Goal: Check status

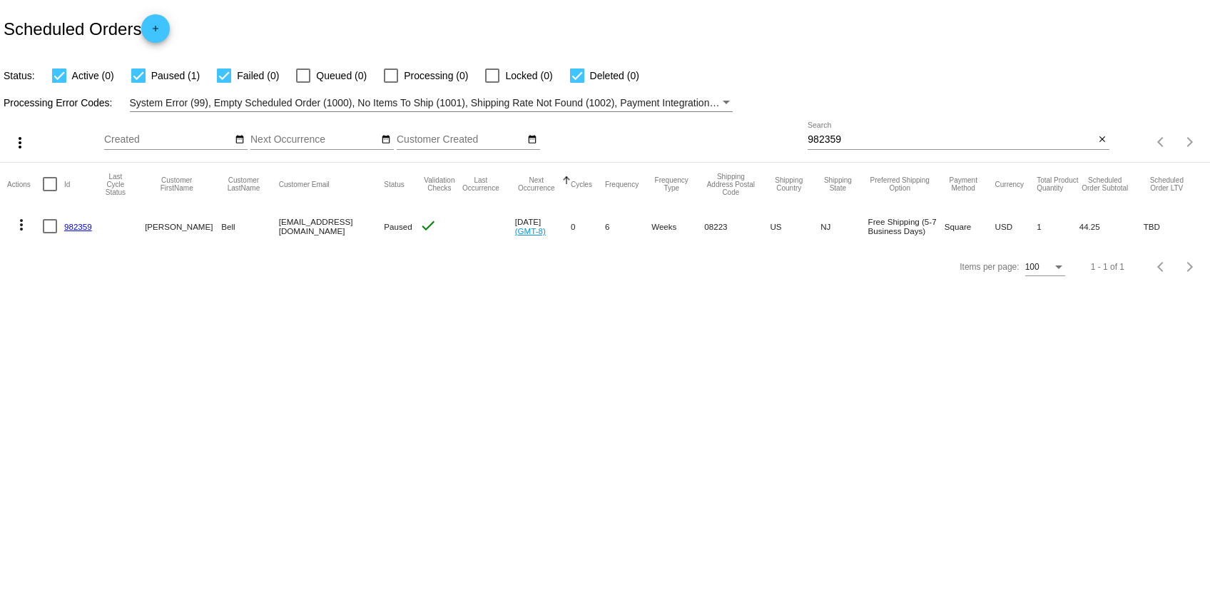
click at [832, 143] on input "982359" at bounding box center [950, 139] width 287 height 11
paste input "[EMAIL_ADDRESS][DOMAIN_NAME]"
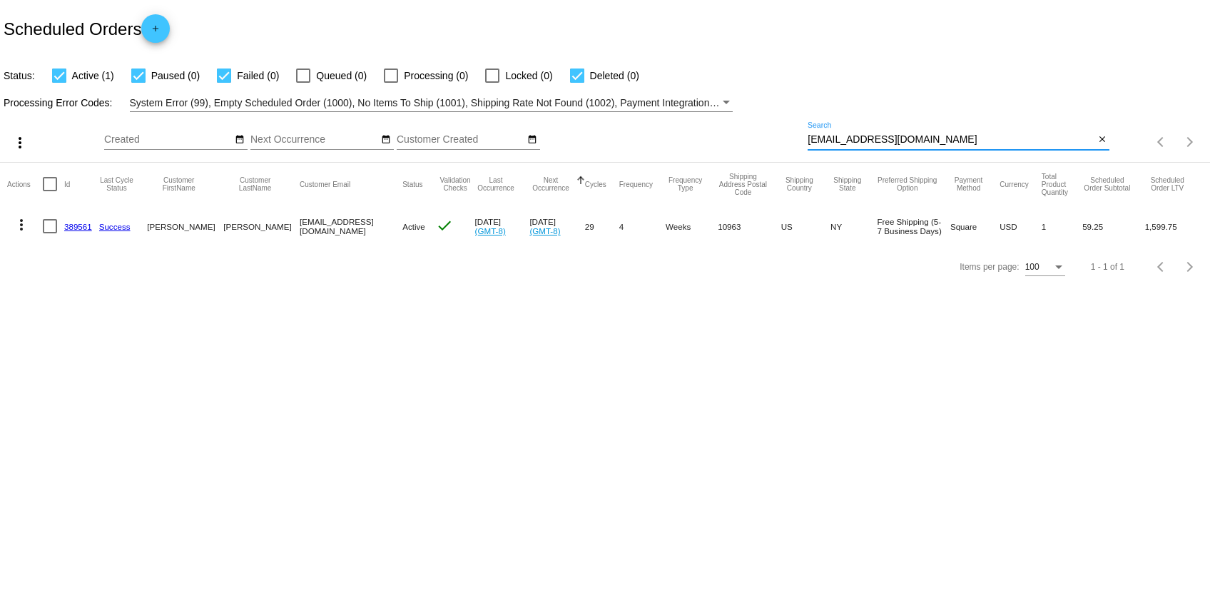
type input "[EMAIL_ADDRESS][DOMAIN_NAME]"
click at [189, 318] on body "Scheduled Orders add Status: Active (1) Paused (0) Failed (0) Queued (0) Proces…" at bounding box center [605, 304] width 1210 height 608
click at [78, 229] on link "389561" at bounding box center [78, 226] width 28 height 9
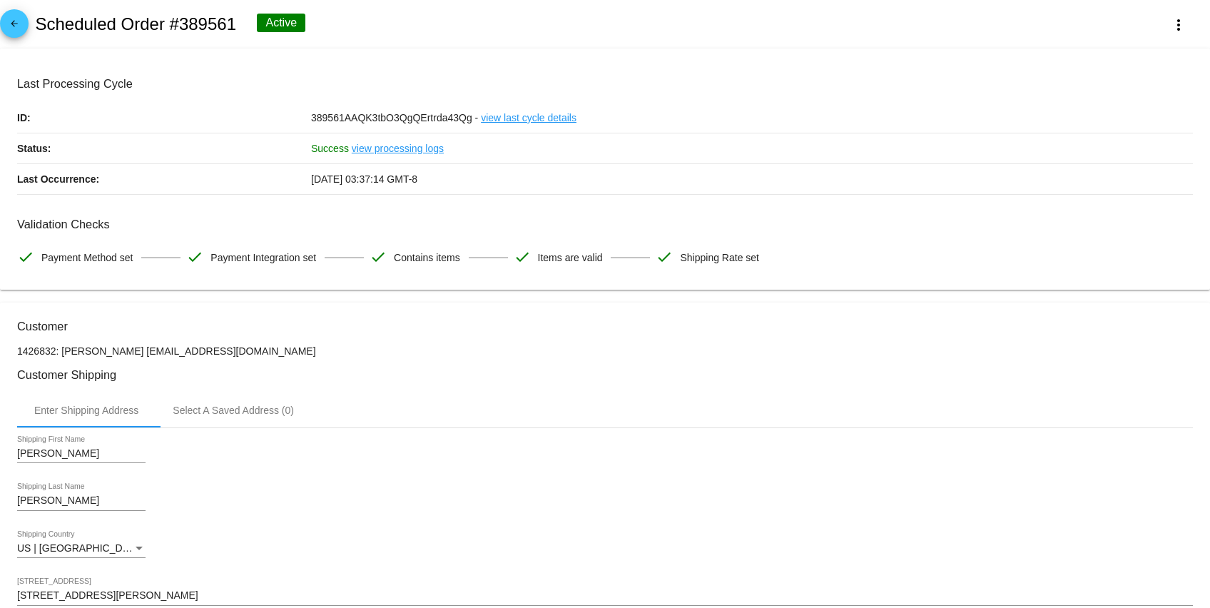
click at [78, 229] on h3 "Validation Checks" at bounding box center [605, 225] width 1176 height 14
drag, startPoint x: 397, startPoint y: 218, endPoint x: 462, endPoint y: 185, distance: 72.4
click at [462, 185] on mat-card-content "Last Processing Cycle ID: 389561AAQK3tbO3QgQErtrda43Qg - view last cycle detail…" at bounding box center [605, 174] width 1176 height 195
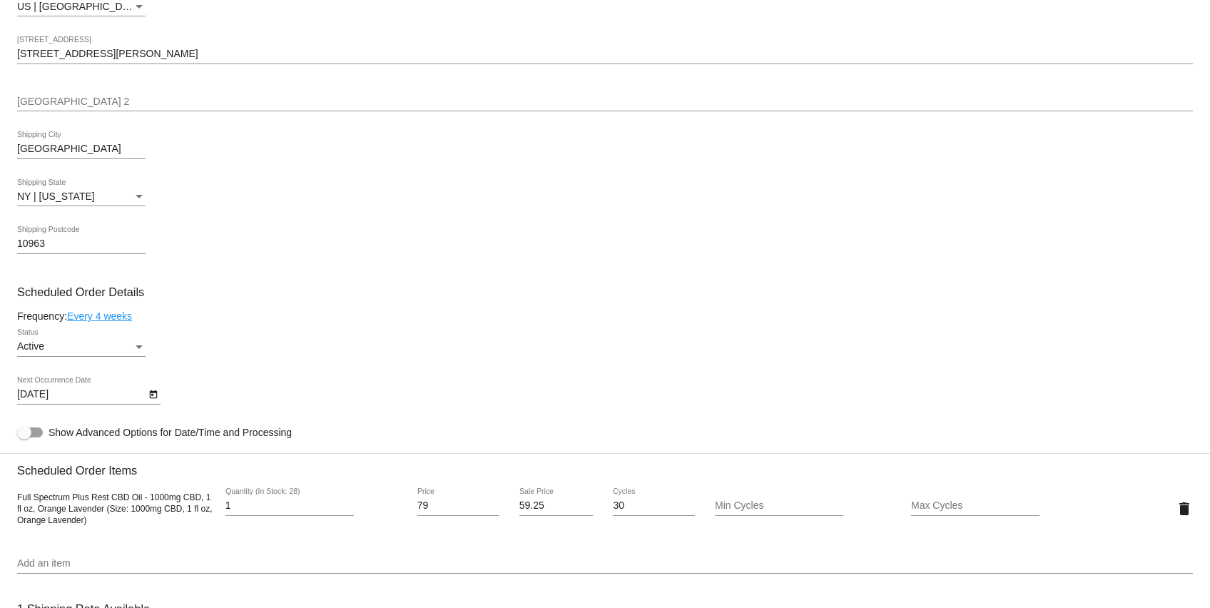
scroll to position [599, 0]
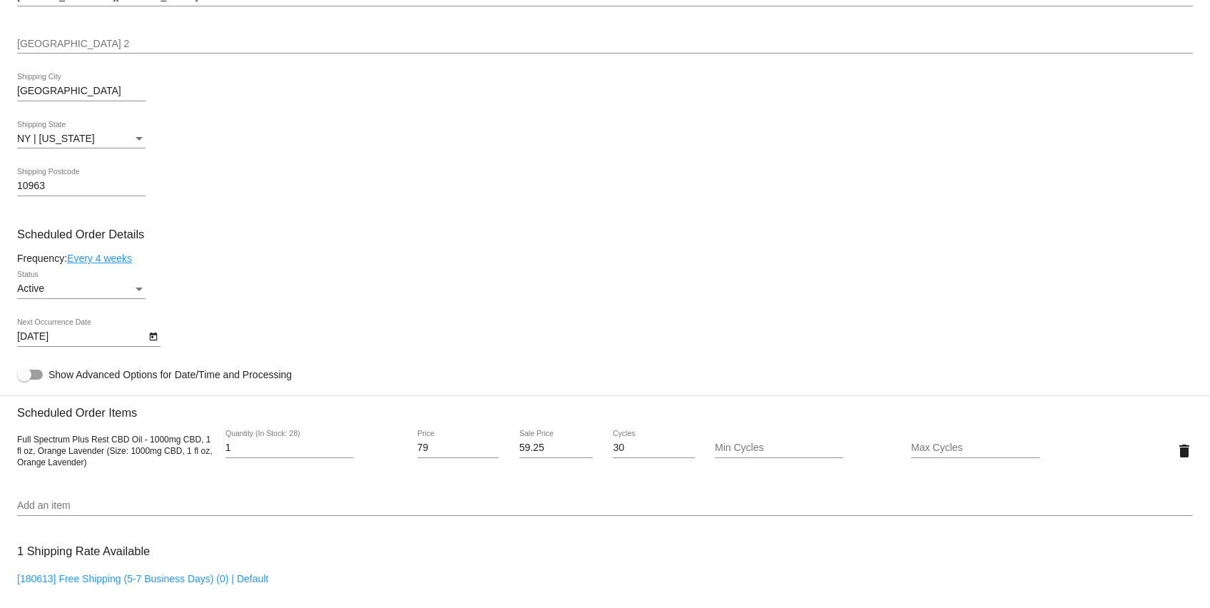
click at [462, 185] on div "10963 Shipping Postcode" at bounding box center [605, 188] width 1176 height 41
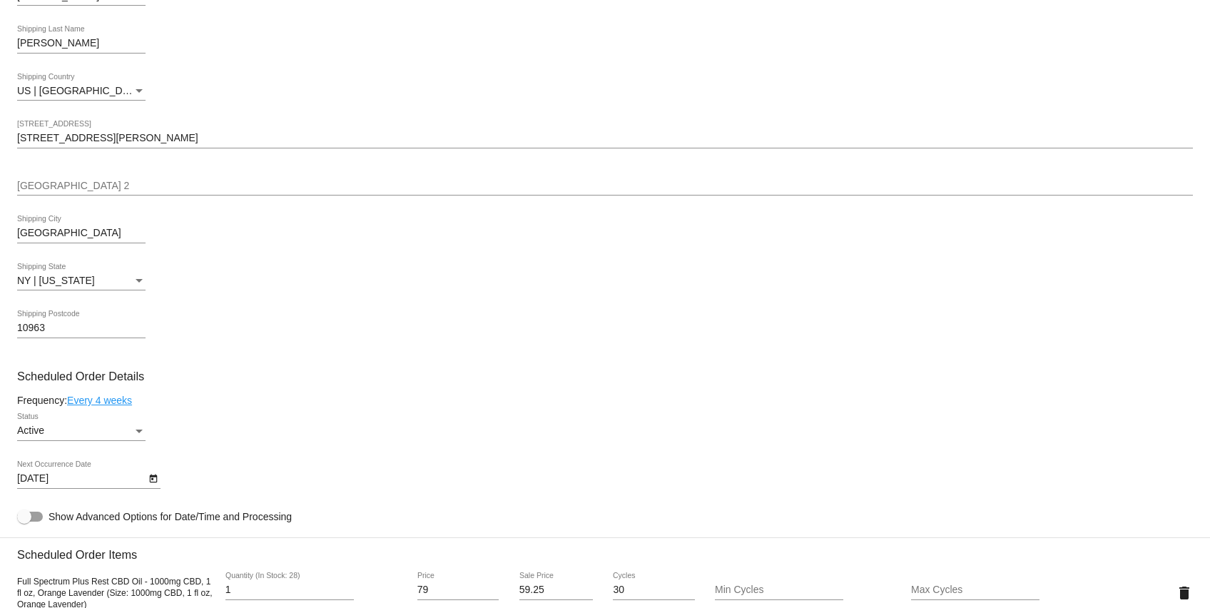
scroll to position [428, 0]
